Goal: Communication & Community: Ask a question

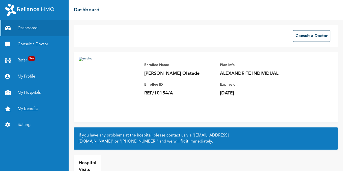
click at [26, 108] on link "My Benefits" at bounding box center [34, 109] width 69 height 16
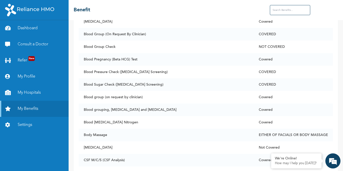
scroll to position [370, 0]
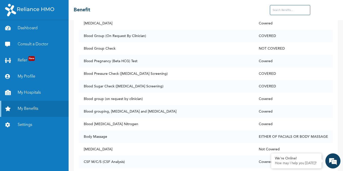
click at [298, 10] on input "text" at bounding box center [290, 10] width 40 height 10
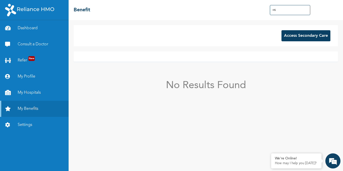
scroll to position [0, 0]
type input "HSG"
click at [314, 37] on button "Access Secondary Care" at bounding box center [305, 35] width 49 height 11
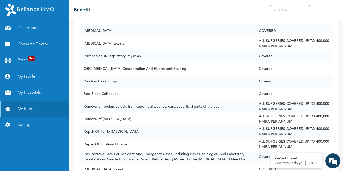
scroll to position [2855, 0]
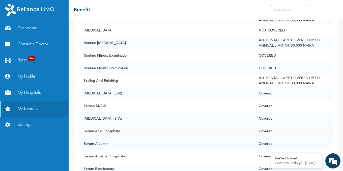
click at [317, 125] on td "Covered" at bounding box center [293, 131] width 79 height 13
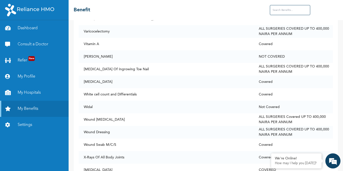
scroll to position [3865, 0]
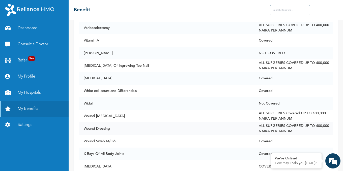
click at [319, 123] on td "ALL SURGERIES COVERED UP TO 400,000 NAIRA PER ANNUM" at bounding box center [293, 129] width 79 height 13
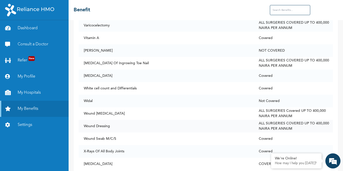
scroll to position [3871, 0]
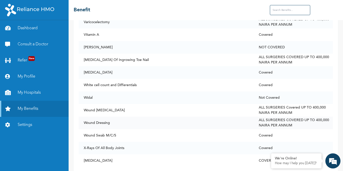
click at [322, 118] on td "ALL SURGERIES COVERED UP TO 400,000 NAIRA PER ANNUM" at bounding box center [293, 123] width 79 height 13
click at [282, 13] on input "text" at bounding box center [290, 10] width 40 height 10
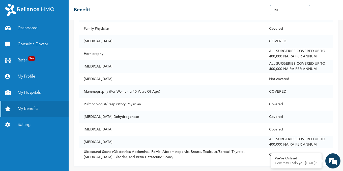
scroll to position [0, 0]
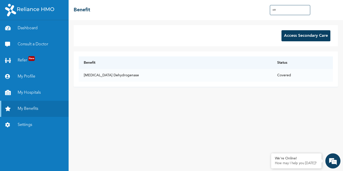
type input "H"
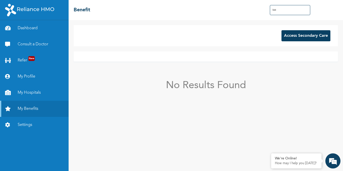
type input "h"
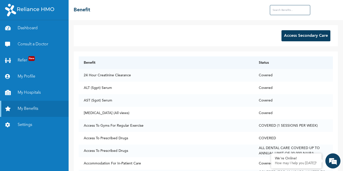
type input "J"
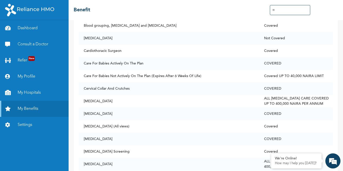
scroll to position [191, 0]
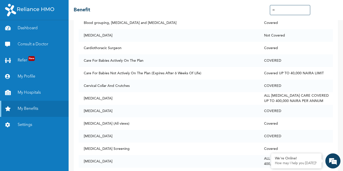
type input "H"
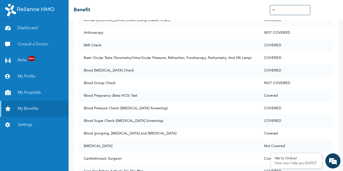
scroll to position [0, 0]
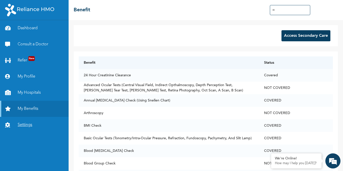
click at [22, 124] on link "Settings" at bounding box center [34, 125] width 69 height 16
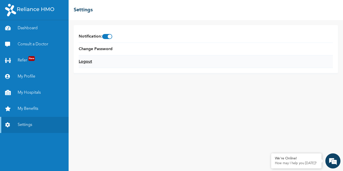
click at [86, 63] on link "Logout" at bounding box center [85, 62] width 13 height 6
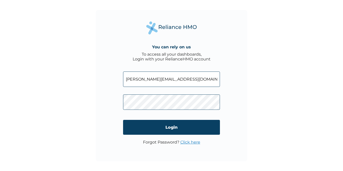
click at [171, 80] on input "kingsley.o@reelfruit.com" at bounding box center [171, 79] width 97 height 15
type input "REF/10154/B"
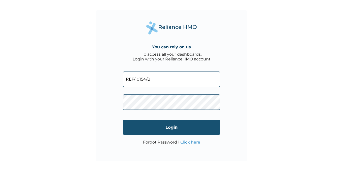
click at [170, 128] on input "Login" at bounding box center [171, 127] width 97 height 15
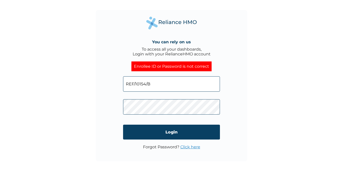
click at [152, 86] on input "REF/10154/B" at bounding box center [171, 83] width 97 height 15
type input "R"
type input "yemiakintade@yahoo.co.uk"
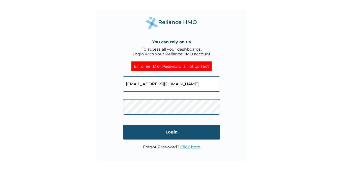
click at [159, 127] on input "Login" at bounding box center [171, 132] width 97 height 15
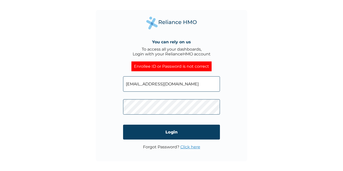
click at [187, 147] on link "Click here" at bounding box center [190, 147] width 20 height 5
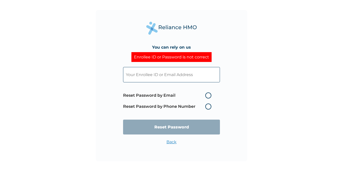
click at [160, 105] on label "Reset Password by Phone Number" at bounding box center [168, 107] width 91 height 6
click at [208, 108] on label "Reset Password by Phone Number" at bounding box center [168, 107] width 91 height 6
click at [208, 95] on label "Reset Password by Email" at bounding box center [168, 96] width 91 height 6
click at [206, 95] on input "Reset Password by Email" at bounding box center [202, 96] width 8 height 8
radio input "true"
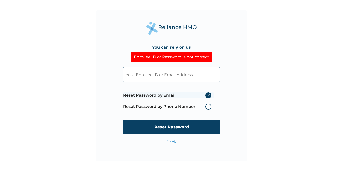
click at [176, 77] on input "text" at bounding box center [171, 74] width 97 height 15
type input "yemiakintade@yahoo.co.uk"
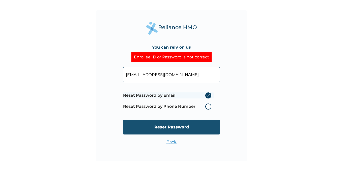
click at [172, 127] on input "Reset Password" at bounding box center [171, 127] width 97 height 15
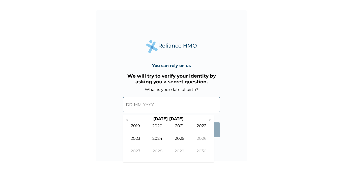
click at [155, 103] on input "text" at bounding box center [171, 104] width 97 height 15
click at [128, 121] on span "‹" at bounding box center [126, 120] width 5 height 6
click at [180, 140] on td "2015" at bounding box center [179, 142] width 22 height 13
click at [178, 150] on td "Nov" at bounding box center [179, 155] width 22 height 13
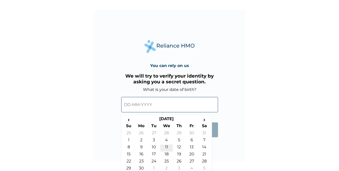
click at [166, 145] on td "11" at bounding box center [166, 148] width 13 height 7
type input "11-11-2015"
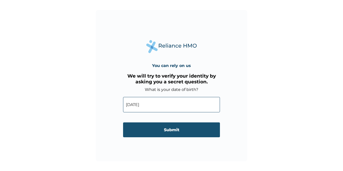
click at [163, 129] on input "Submit" at bounding box center [171, 130] width 97 height 15
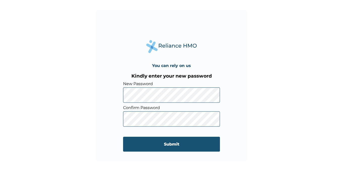
click at [153, 143] on input "Submit" at bounding box center [171, 144] width 97 height 15
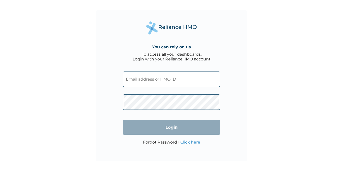
type input "REF/10154/B"
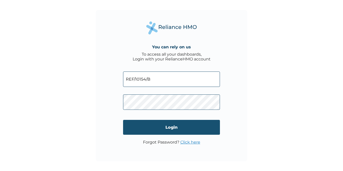
click at [155, 131] on input "Login" at bounding box center [171, 127] width 97 height 15
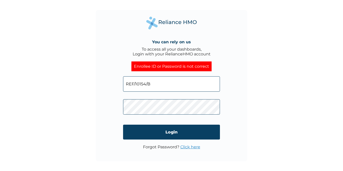
click at [173, 85] on input "REF/10154/B" at bounding box center [171, 83] width 97 height 15
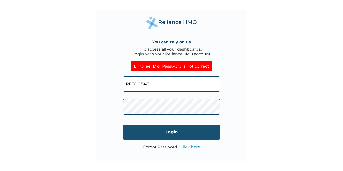
click at [159, 130] on input "Login" at bounding box center [171, 132] width 97 height 15
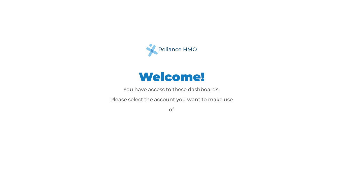
click at [163, 79] on h1 "Welcome!" at bounding box center [171, 76] width 126 height 15
click at [173, 49] on img at bounding box center [171, 50] width 50 height 13
click at [166, 92] on p "You have access to these dashboards, Please select the account you want to make…" at bounding box center [171, 99] width 126 height 30
click at [172, 113] on p "You have access to these dashboards, Please select the account you want to make…" at bounding box center [171, 99] width 126 height 30
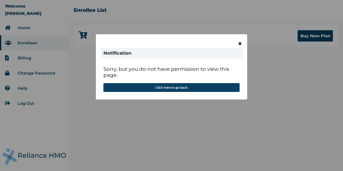
click at [240, 43] on span "×" at bounding box center [240, 43] width 4 height 9
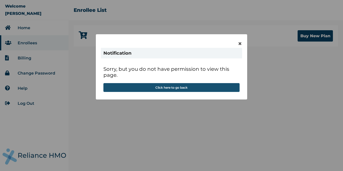
click at [163, 88] on button "Click here to go back" at bounding box center [171, 87] width 136 height 9
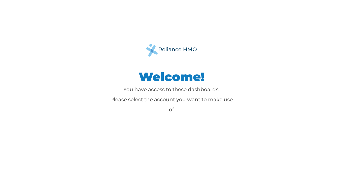
click at [176, 77] on h1 "Welcome!" at bounding box center [171, 76] width 126 height 15
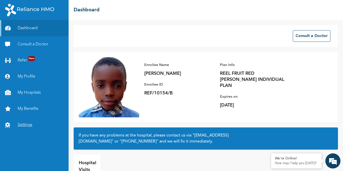
click at [28, 122] on link "Settings" at bounding box center [34, 125] width 69 height 16
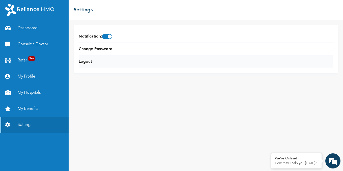
click at [88, 62] on link "Logout" at bounding box center [85, 62] width 13 height 6
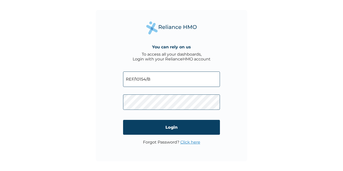
click at [156, 79] on input "REF/10154/B" at bounding box center [171, 79] width 97 height 15
type input "[PERSON_NAME][EMAIL_ADDRESS][DOMAIN_NAME]"
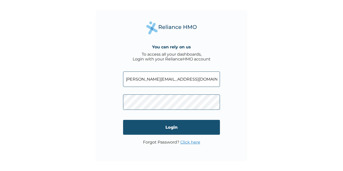
click at [169, 130] on input "Login" at bounding box center [171, 127] width 97 height 15
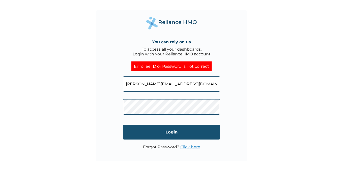
click at [163, 137] on input "Login" at bounding box center [171, 132] width 97 height 15
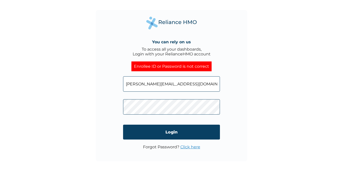
click at [187, 148] on link "Click here" at bounding box center [190, 147] width 20 height 5
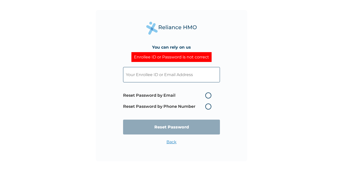
click at [207, 96] on label "Reset Password by Email" at bounding box center [168, 96] width 91 height 6
click at [206, 96] on input "Reset Password by Email" at bounding box center [202, 96] width 8 height 8
radio input "true"
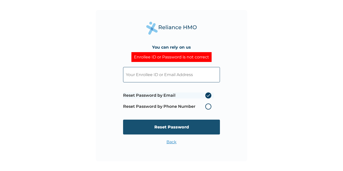
click at [182, 124] on input "Reset Password" at bounding box center [171, 127] width 97 height 15
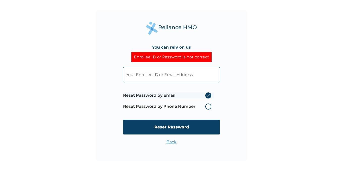
click at [171, 74] on input "text" at bounding box center [171, 74] width 97 height 15
type input "kingsley.o@reelfruit.com"
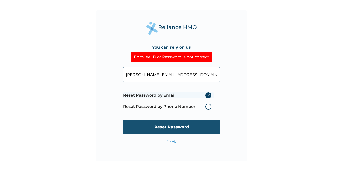
click at [171, 127] on input "Reset Password" at bounding box center [171, 127] width 97 height 15
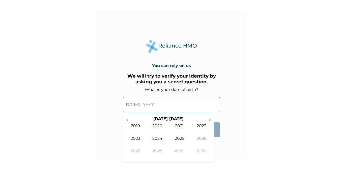
click at [151, 109] on input "text" at bounding box center [171, 104] width 97 height 15
click at [129, 118] on span "‹" at bounding box center [126, 120] width 5 height 6
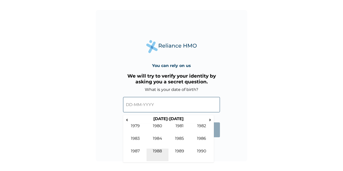
click at [155, 150] on td "1988" at bounding box center [158, 155] width 22 height 13
click at [163, 149] on td "Oct" at bounding box center [158, 155] width 22 height 13
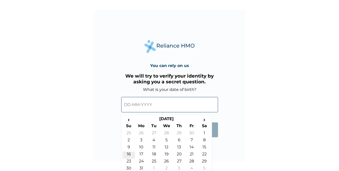
click at [130, 154] on td "16" at bounding box center [129, 155] width 13 height 7
type input "16-10-1988"
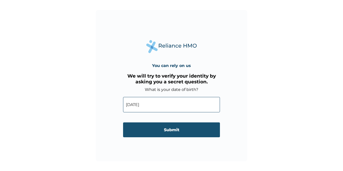
click at [162, 125] on input "Submit" at bounding box center [171, 130] width 97 height 15
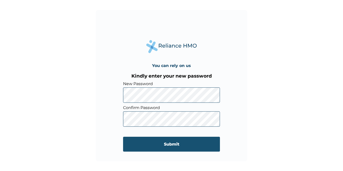
click at [152, 144] on input "Submit" at bounding box center [171, 144] width 97 height 15
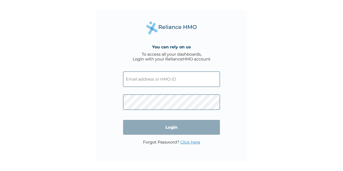
type input "[PERSON_NAME][EMAIL_ADDRESS][DOMAIN_NAME]"
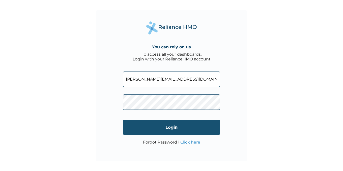
click at [168, 129] on input "Login" at bounding box center [171, 127] width 97 height 15
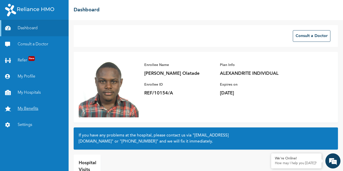
click at [24, 110] on link "My Benefits" at bounding box center [34, 109] width 69 height 16
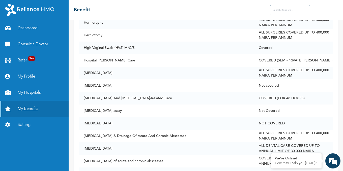
scroll to position [1670, 0]
click at [290, 13] on input "text" at bounding box center [290, 10] width 40 height 10
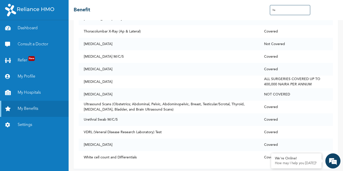
scroll to position [0, 0]
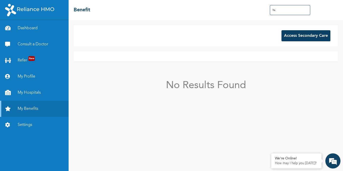
type input "h"
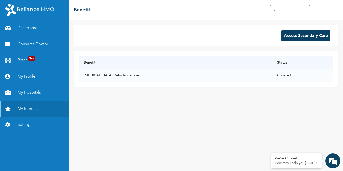
type input "h"
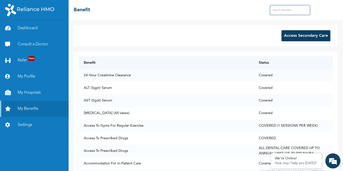
click at [276, 9] on input "text" at bounding box center [290, 10] width 40 height 10
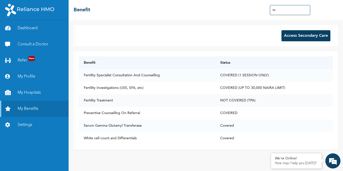
type input "fer"
click at [116, 101] on td "Fertility Treatment" at bounding box center [147, 100] width 136 height 13
click at [21, 28] on link "Dashboard" at bounding box center [34, 28] width 69 height 16
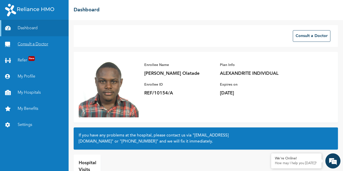
click at [23, 43] on link "Consult a Doctor" at bounding box center [34, 44] width 69 height 16
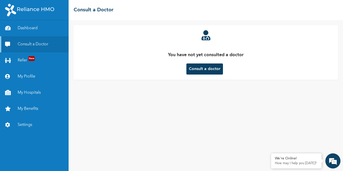
click at [204, 71] on button "Consult a doctor" at bounding box center [204, 69] width 37 height 11
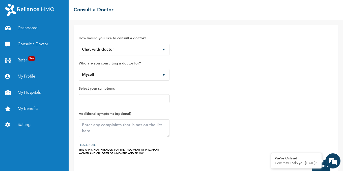
click at [104, 101] on input "text" at bounding box center [124, 99] width 88 height 6
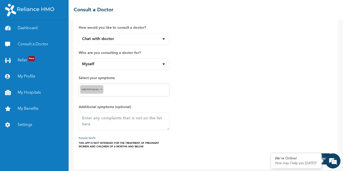
scroll to position [14, 0]
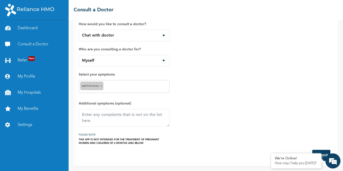
click at [324, 154] on button "Submit" at bounding box center [321, 155] width 18 height 11
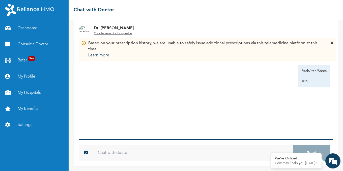
click at [115, 154] on input "text" at bounding box center [193, 153] width 200 height 16
type input "i"
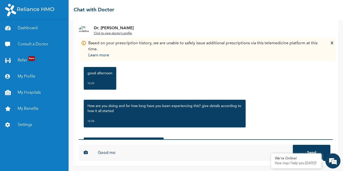
scroll to position [29, 0]
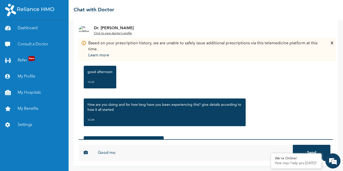
click at [115, 154] on input "Good mo" at bounding box center [193, 153] width 200 height 16
click at [109, 153] on input "Goodafternoon doctor" at bounding box center [193, 153] width 200 height 16
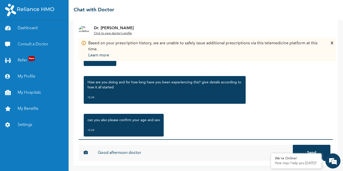
scroll to position [63, 0]
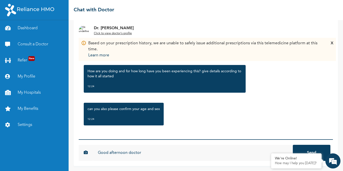
type input "Good afternoon doctor"
click at [293, 145] on button "Send" at bounding box center [312, 153] width 38 height 16
type input "i am 37 this year and a [DEMOGRAPHIC_DATA]"
click at [293, 145] on button "Send" at bounding box center [312, 153] width 38 height 16
type input "i noticed this itching though very little this week"
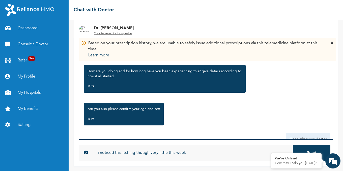
click at [293, 145] on button "Send" at bounding box center [312, 153] width 38 height 16
type input "it seems to have reduced but i feel i should speak to you about it"
click at [293, 145] on button "Send" at bounding box center [312, 153] width 38 height 16
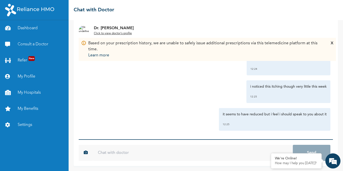
scroll to position [174, 0]
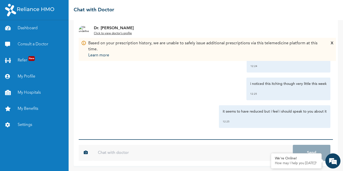
click at [332, 43] on div "X" at bounding box center [332, 49] width 3 height 18
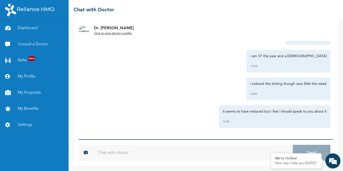
click at [125, 151] on input "text" at bounding box center [193, 153] width 200 height 16
click at [25, 62] on link "Refer New" at bounding box center [34, 60] width 69 height 16
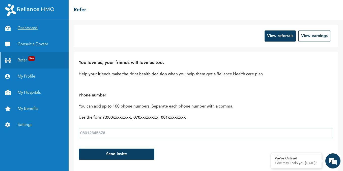
click at [22, 28] on link "Dashboard" at bounding box center [34, 28] width 69 height 16
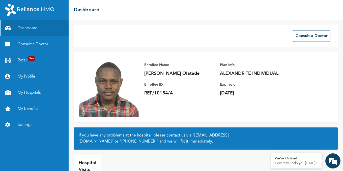
click at [28, 74] on link "My Profile" at bounding box center [34, 77] width 69 height 16
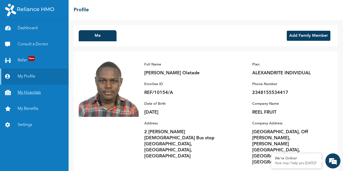
click at [28, 90] on link "My Hospitals" at bounding box center [34, 93] width 69 height 16
